Goal: Check status: Check status

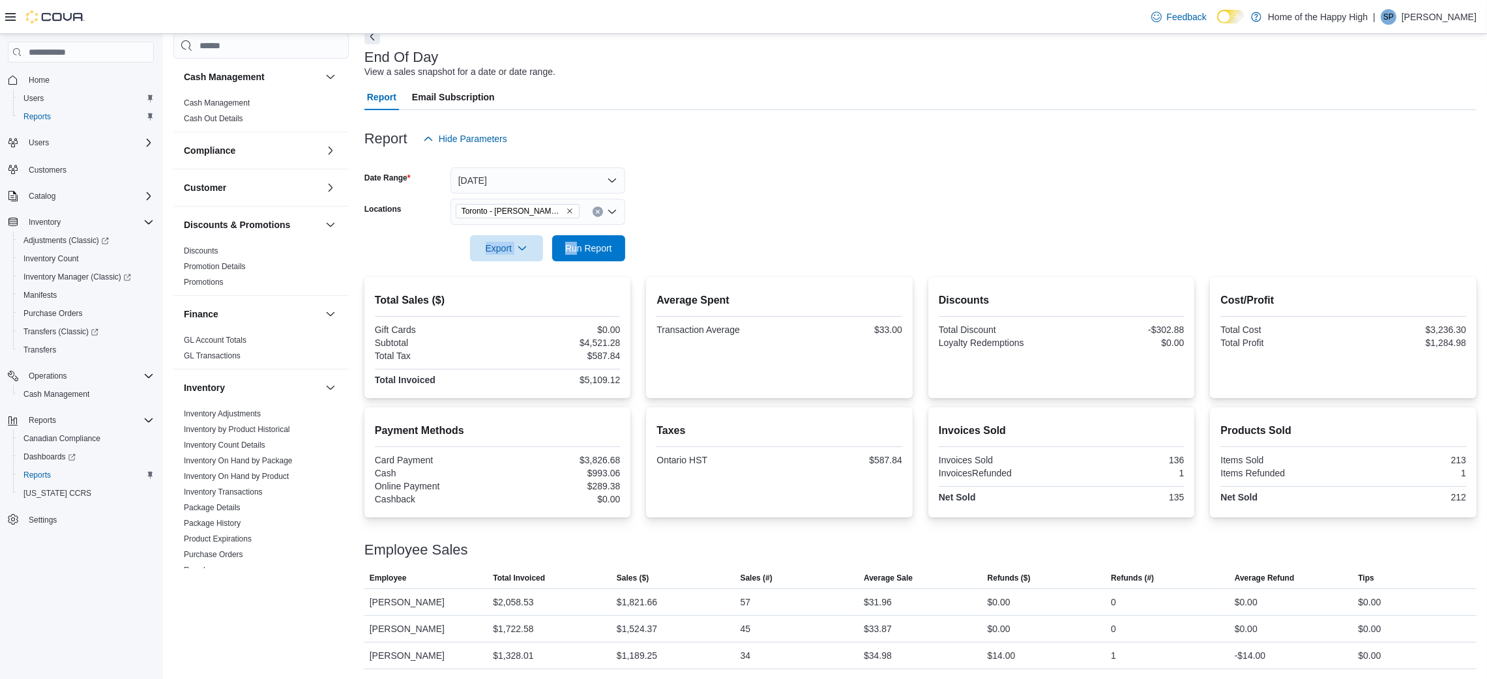
scroll to position [534, 0]
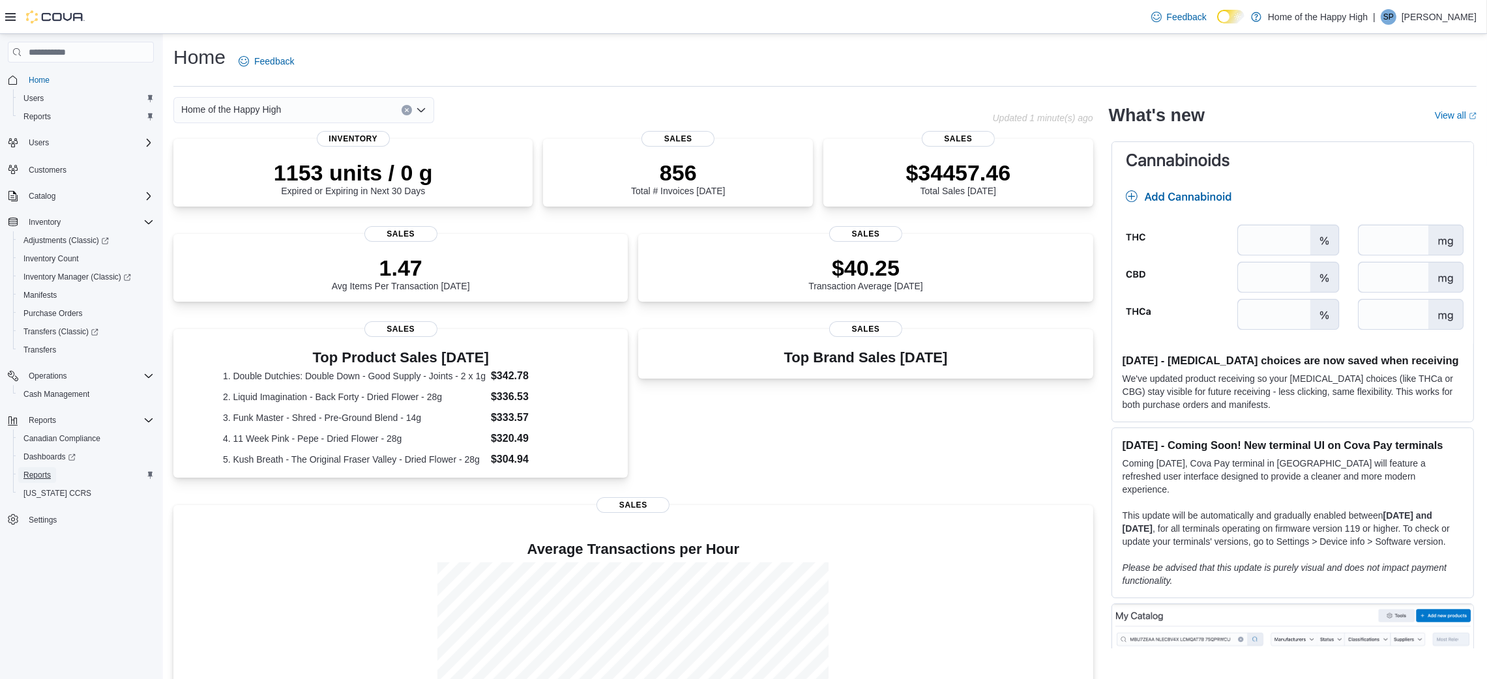
click at [35, 479] on span "Reports" at bounding box center [36, 475] width 27 height 10
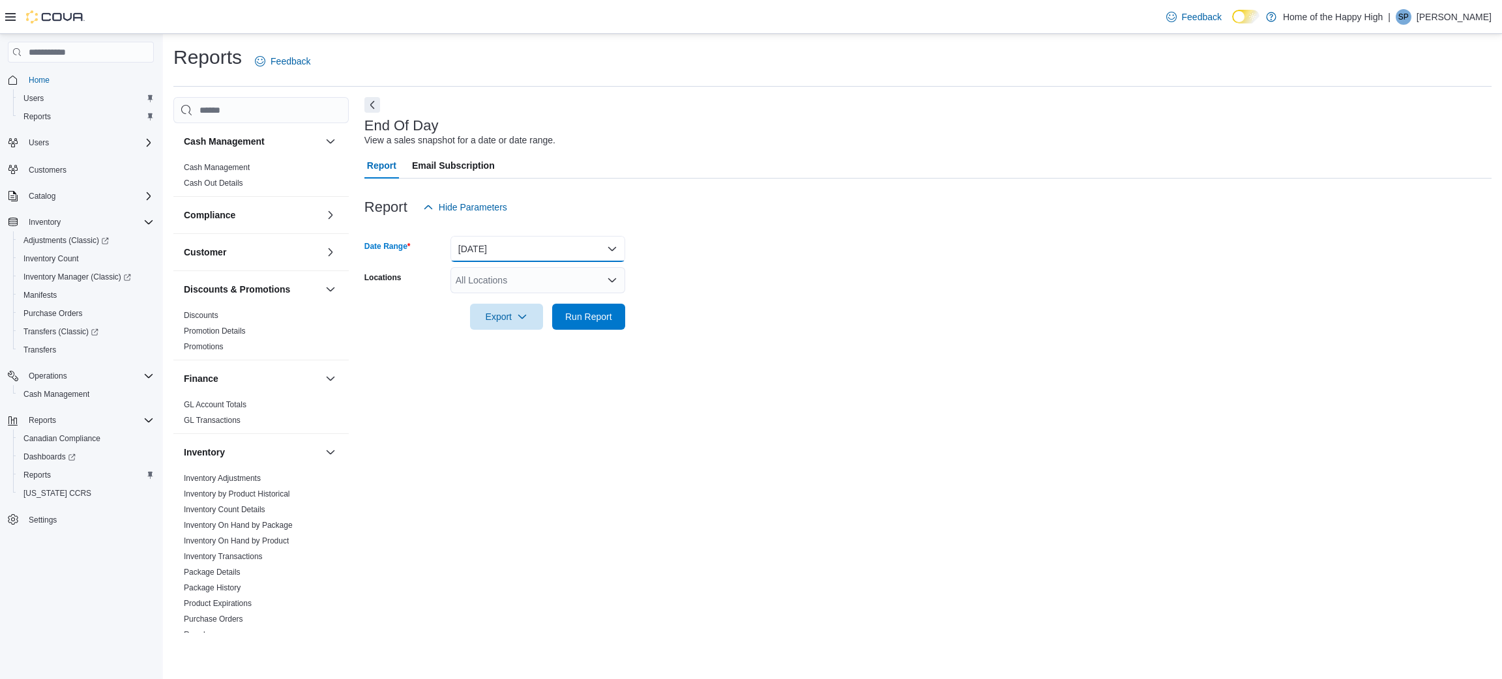
click at [549, 240] on button "[DATE]" at bounding box center [538, 249] width 175 height 26
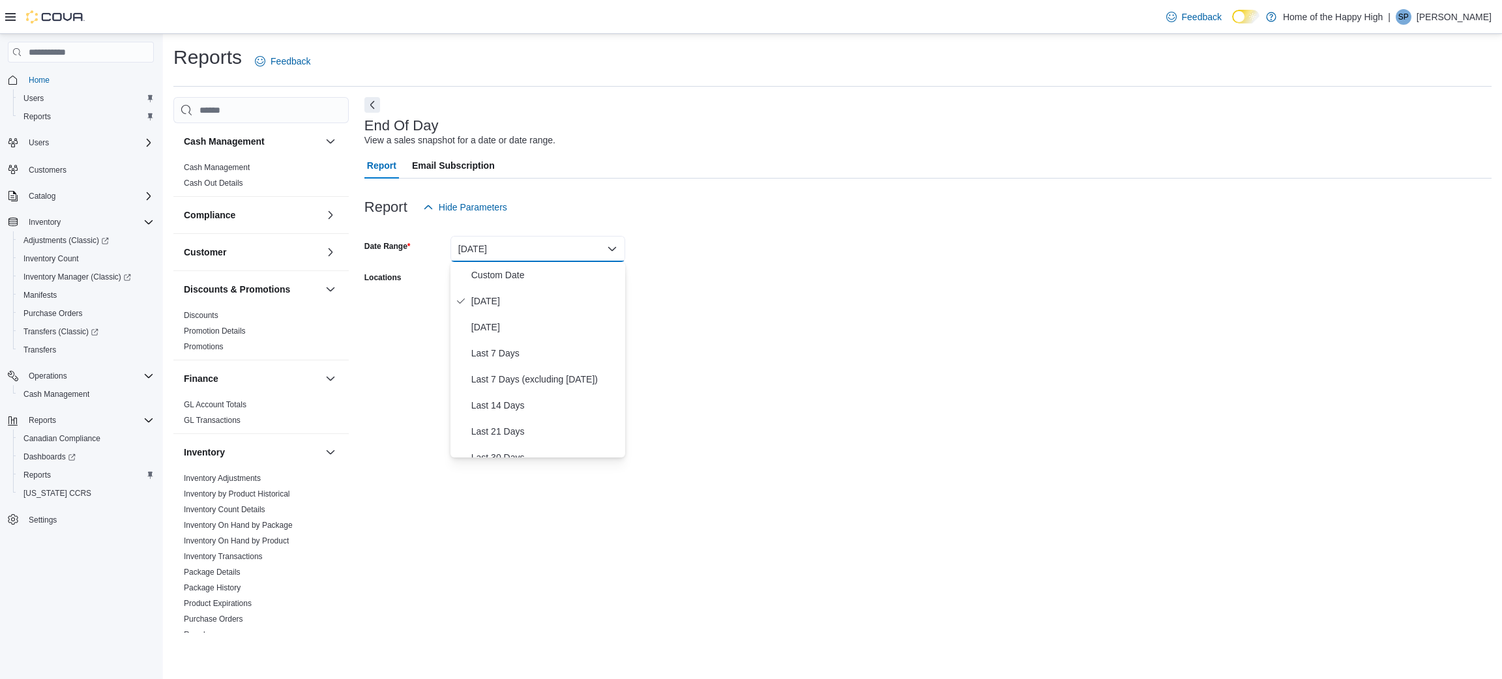
click at [726, 272] on form "Date Range Today Locations All Locations Export Run Report" at bounding box center [927, 275] width 1127 height 110
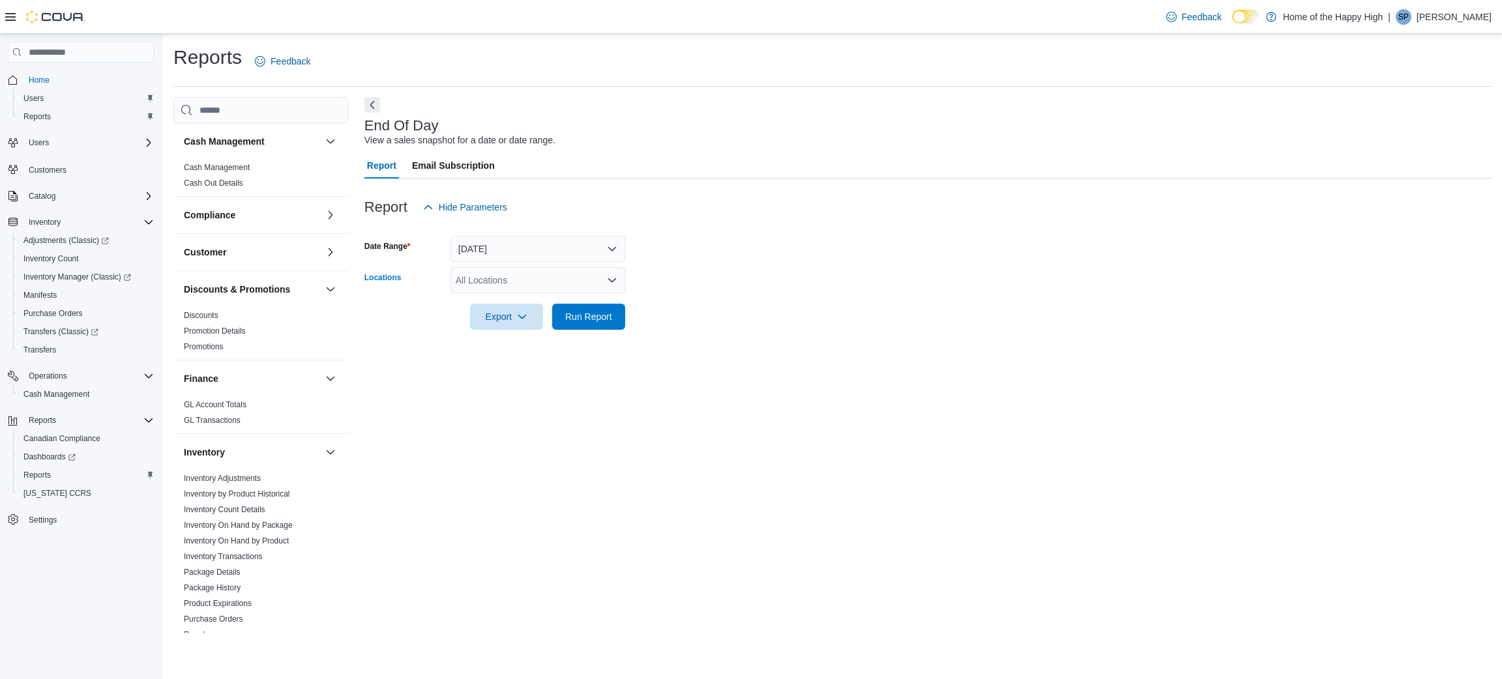
click at [558, 277] on div "All Locations" at bounding box center [538, 280] width 175 height 26
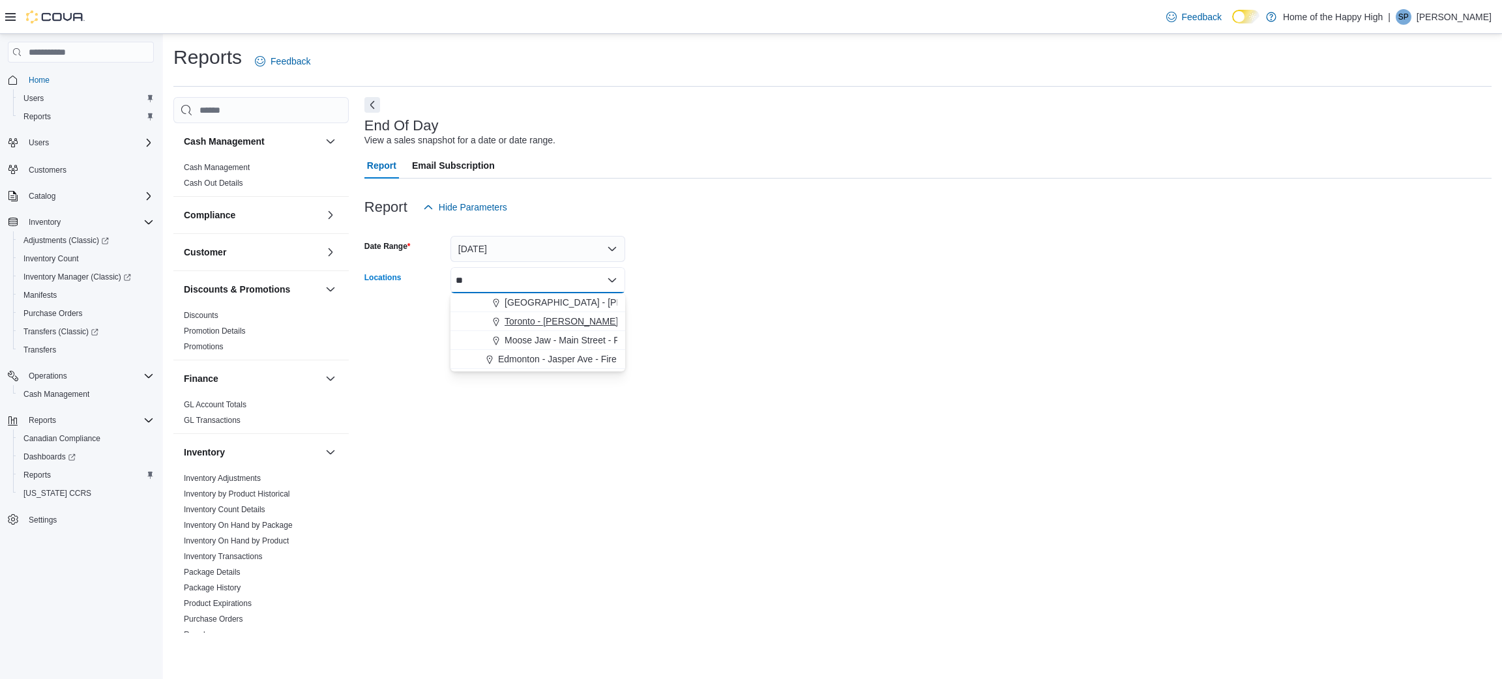
type input "**"
click at [565, 323] on span "Toronto - [PERSON_NAME] Street - Fire & Flower" at bounding box center [606, 321] width 203 height 13
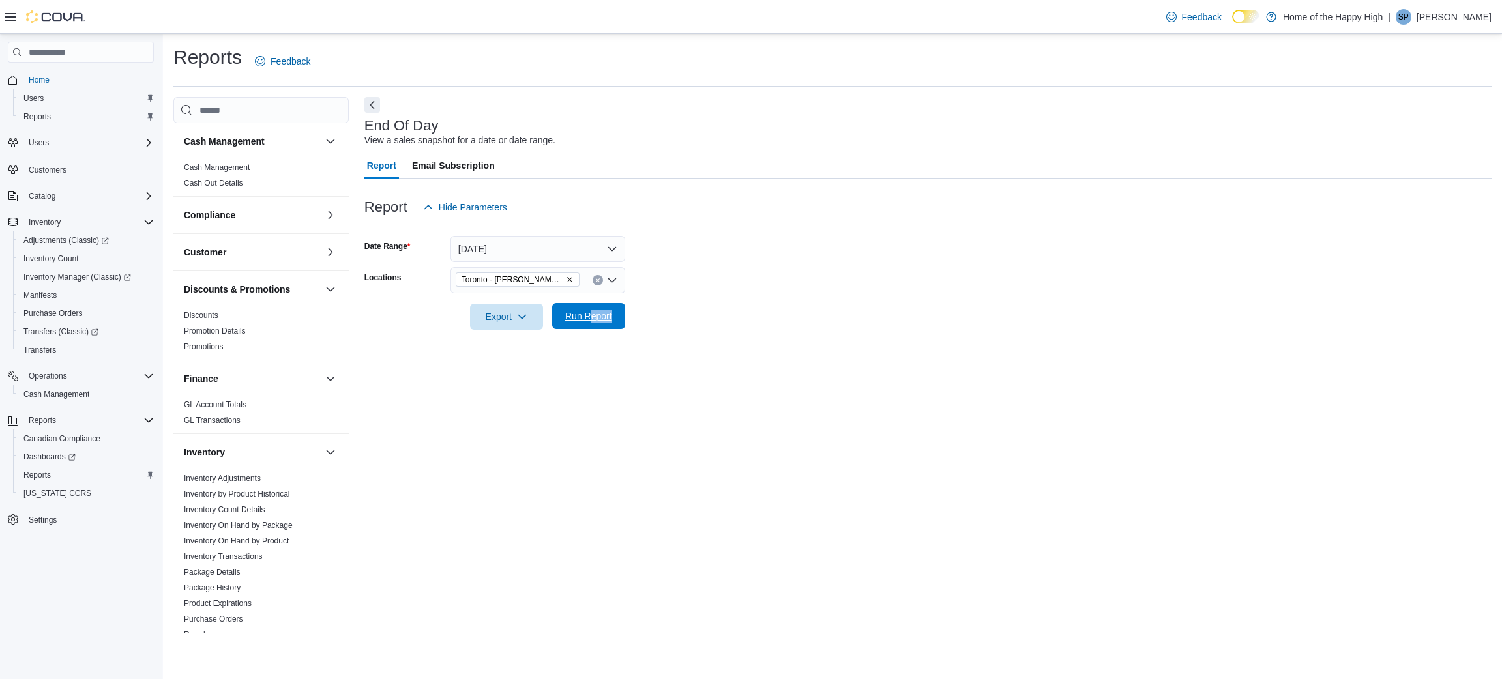
drag, startPoint x: 662, startPoint y: 410, endPoint x: 592, endPoint y: 316, distance: 117.9
click at [592, 316] on div "End Of Day View a sales snapshot for a date or date range. Report Email Subscri…" at bounding box center [927, 365] width 1127 height 536
click at [592, 316] on span "Run Report" at bounding box center [588, 316] width 47 height 13
